Goal: Information Seeking & Learning: Check status

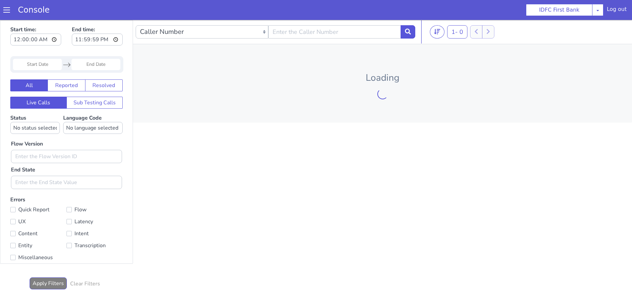
click at [4, 11] on div "Console" at bounding box center [35, 2] width 62 height 20
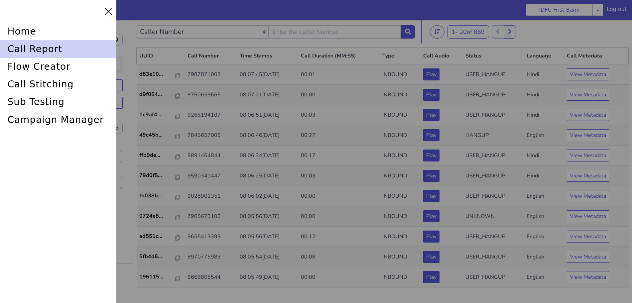
drag, startPoint x: 25, startPoint y: 55, endPoint x: 25, endPoint y: 51, distance: 4.3
click at [25, 53] on div "call report" at bounding box center [61, 42] width 117 height 21
click at [25, 49] on div "call report" at bounding box center [61, 42] width 117 height 21
